Goal: Task Accomplishment & Management: Complete application form

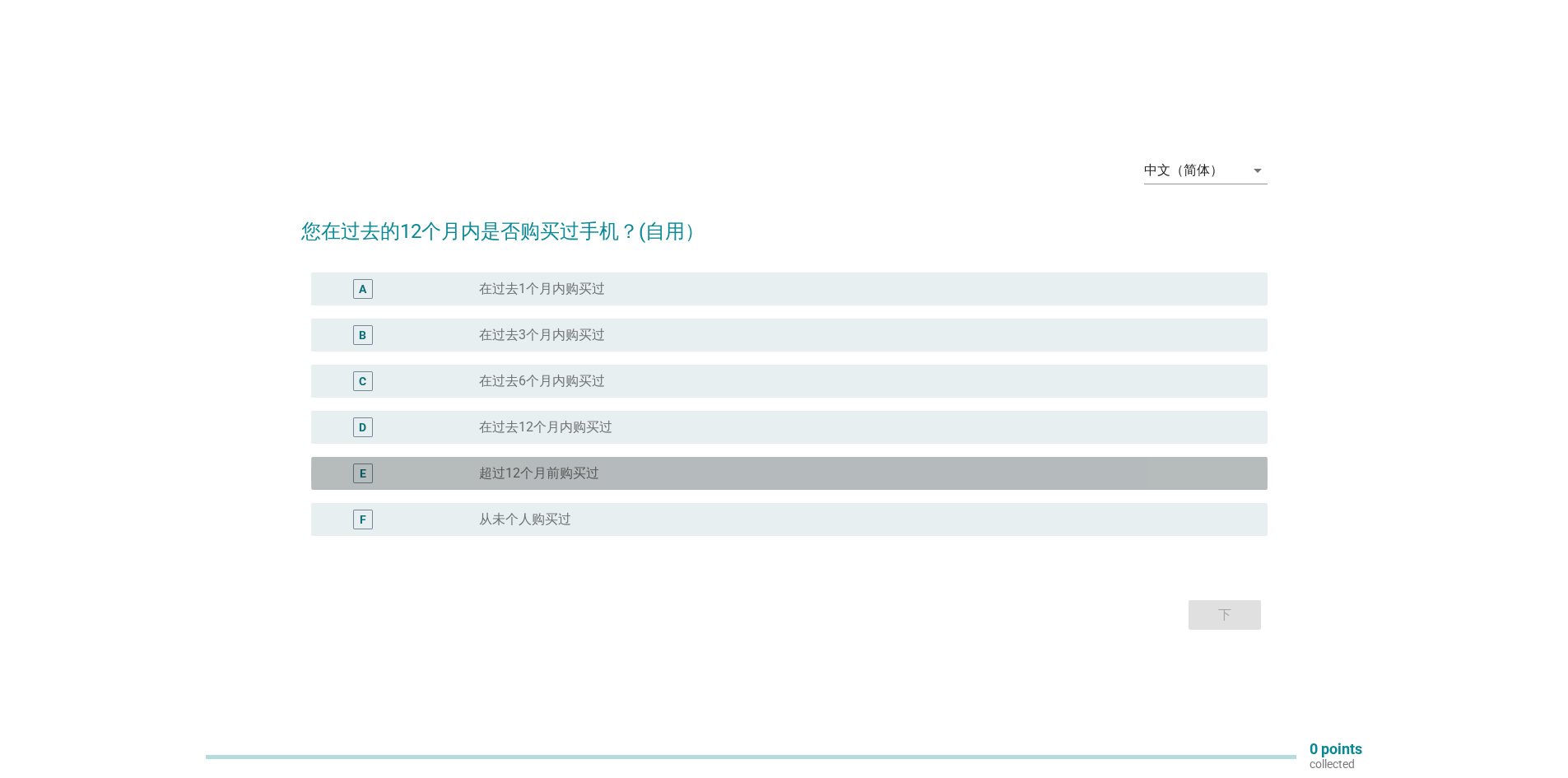
click at [511, 486] on div "E radio_button_unchecked 超过12个月前购买过" at bounding box center [789, 472] width 956 height 33
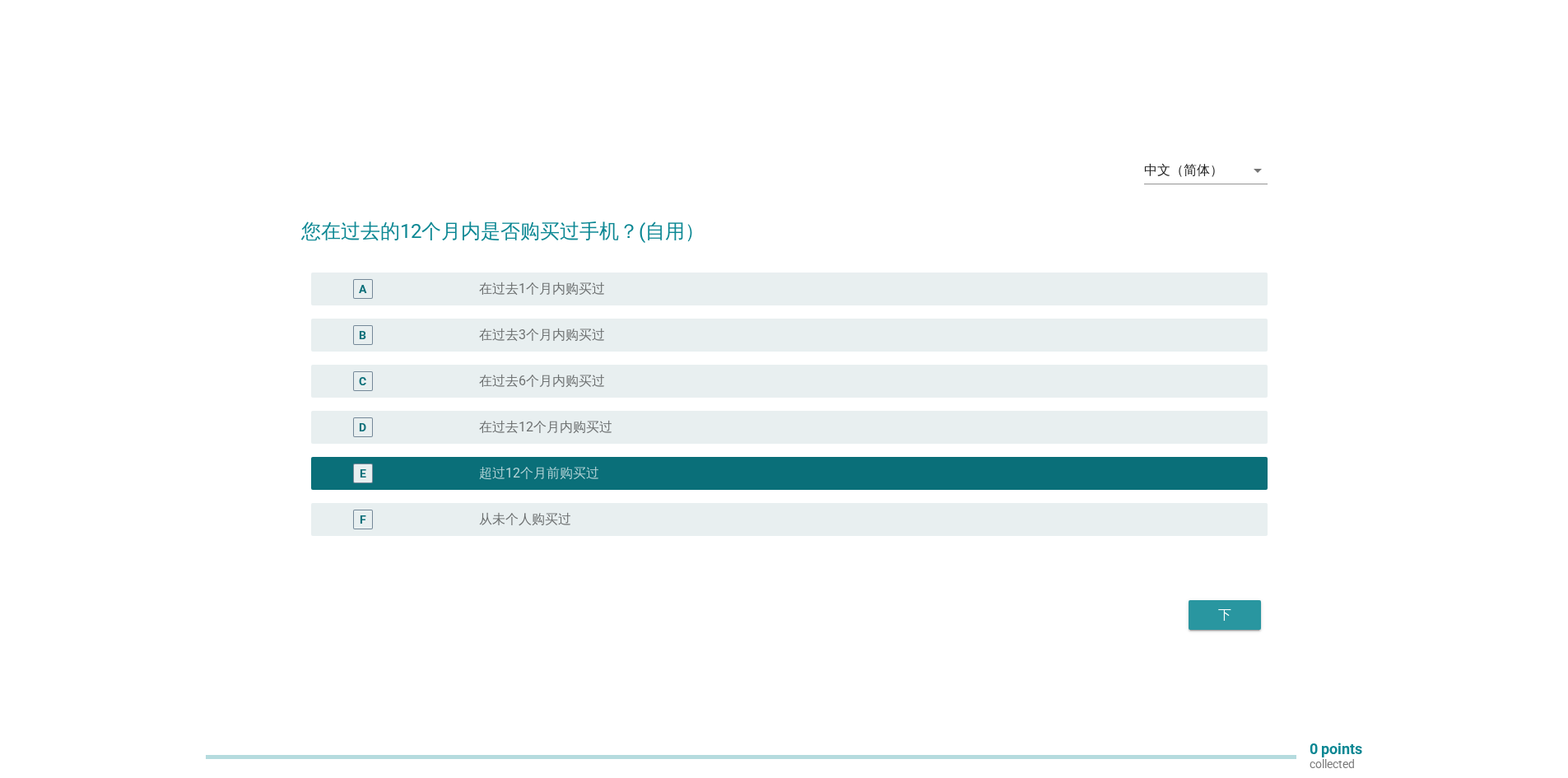
click at [1238, 608] on div "下" at bounding box center [1224, 615] width 46 height 20
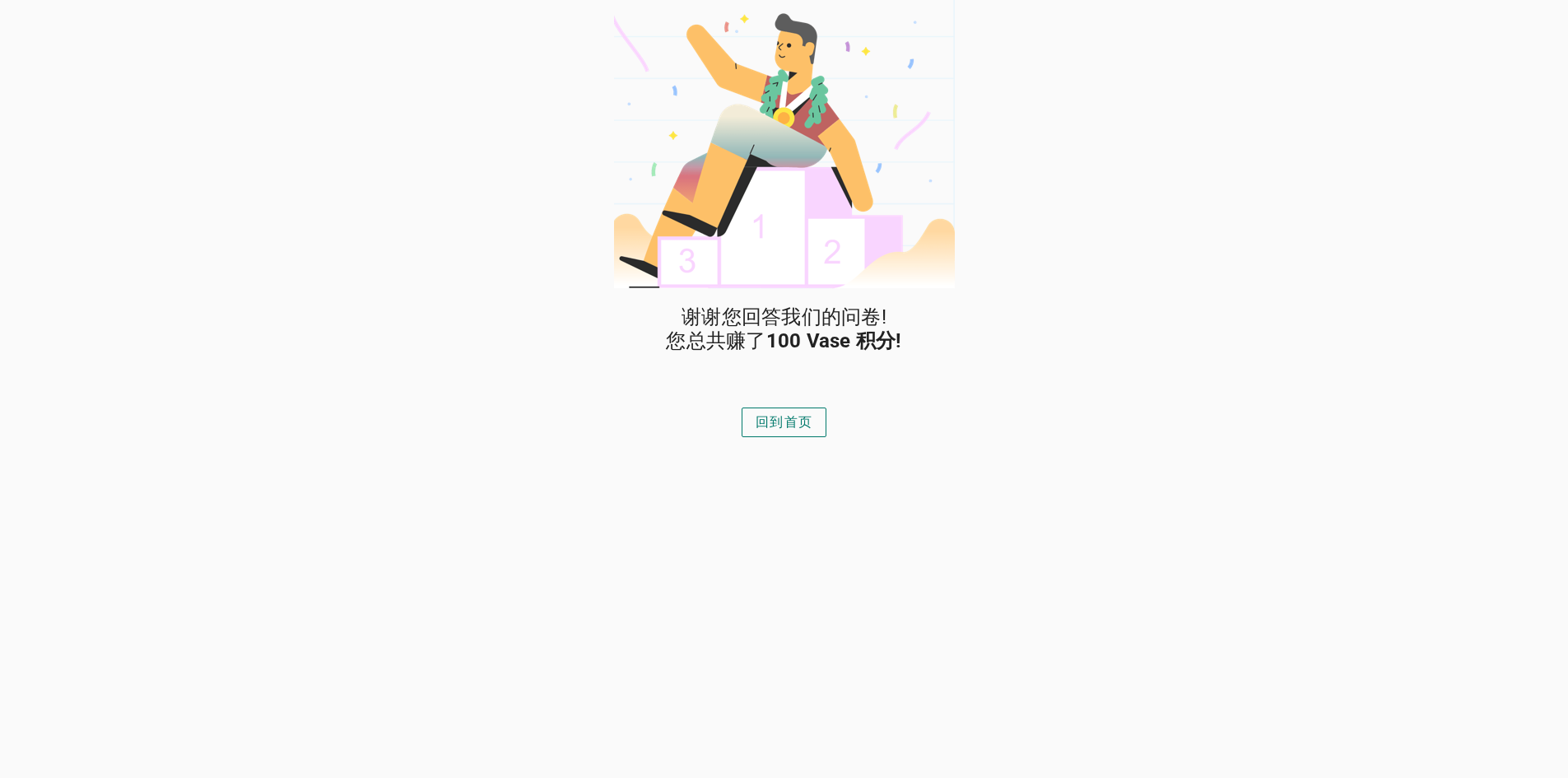
click at [786, 418] on div "回到首页" at bounding box center [784, 422] width 57 height 20
click at [772, 411] on button "回到首页" at bounding box center [784, 422] width 85 height 30
click at [795, 429] on div "回到首页" at bounding box center [784, 422] width 57 height 20
